Goal: Find contact information: Find contact information

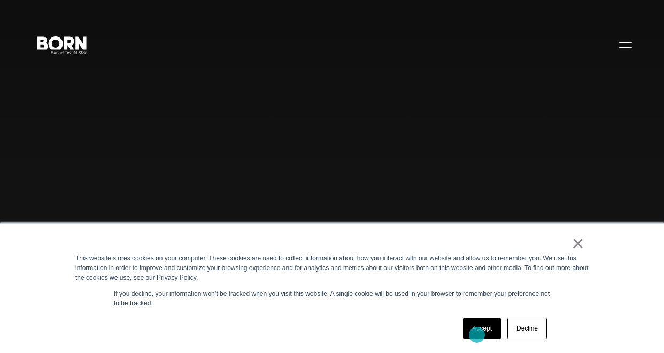
click at [477, 335] on link "Accept" at bounding box center [482, 328] width 38 height 21
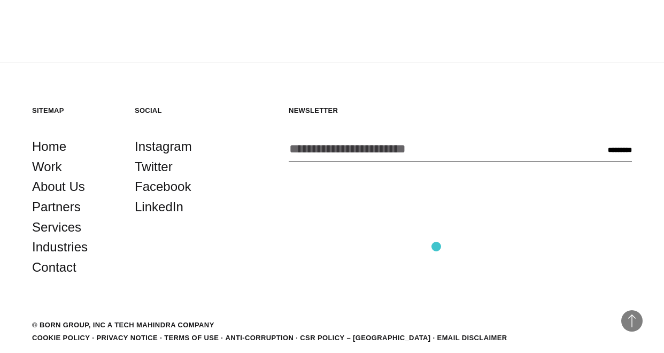
scroll to position [2588, 0]
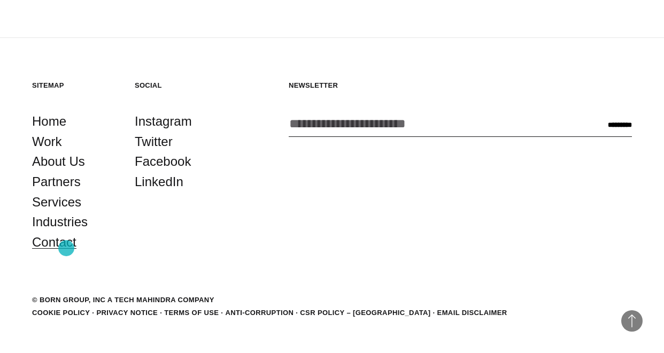
click at [66, 248] on link "Contact" at bounding box center [54, 242] width 44 height 20
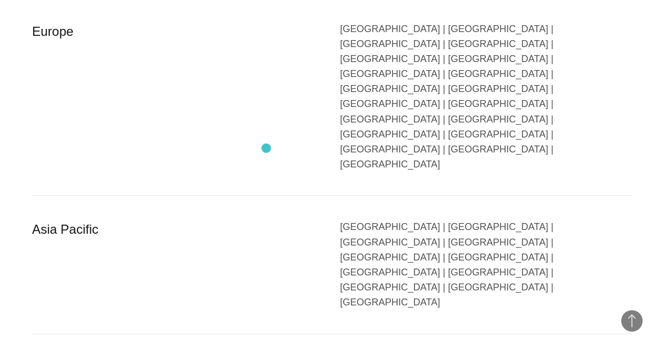
scroll to position [1806, 0]
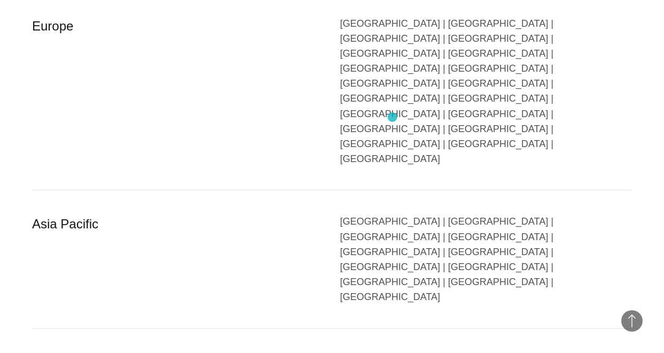
click at [393, 214] on div "[GEOGRAPHIC_DATA] | [GEOGRAPHIC_DATA] | [GEOGRAPHIC_DATA] | [GEOGRAPHIC_DATA] |…" at bounding box center [486, 259] width 292 height 90
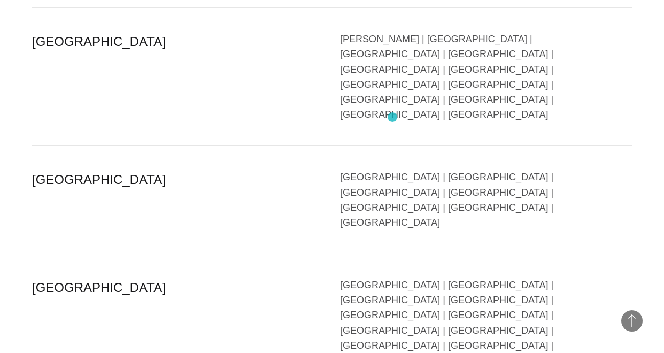
scroll to position [2601, 0]
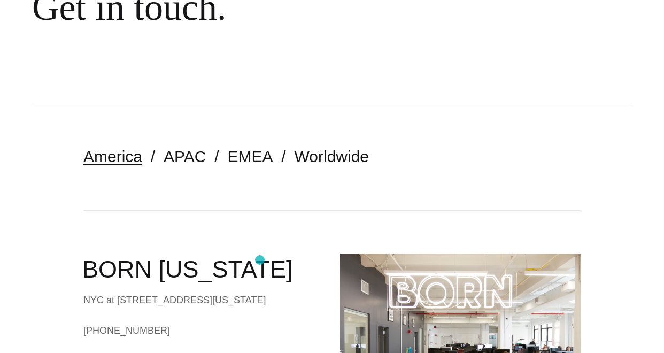
scroll to position [144, 0]
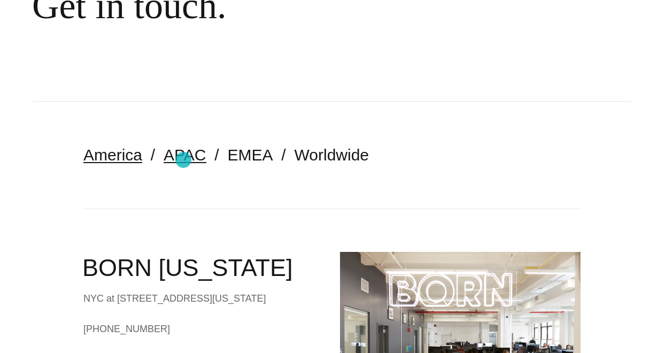
click at [183, 160] on link "APAC" at bounding box center [185, 155] width 42 height 18
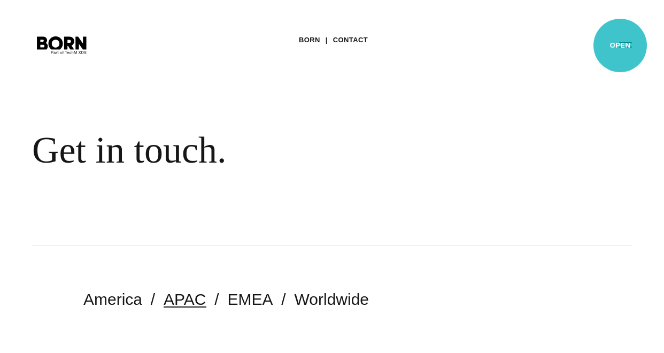
click at [621, 45] on button "Primary Menu" at bounding box center [626, 44] width 26 height 22
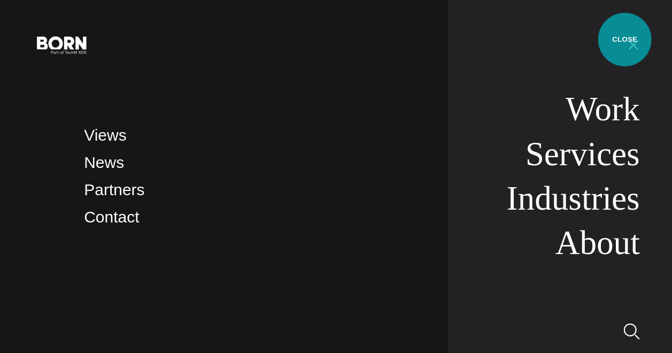
click at [625, 40] on button "Primary Menu" at bounding box center [634, 44] width 26 height 22
